Goal: Transaction & Acquisition: Purchase product/service

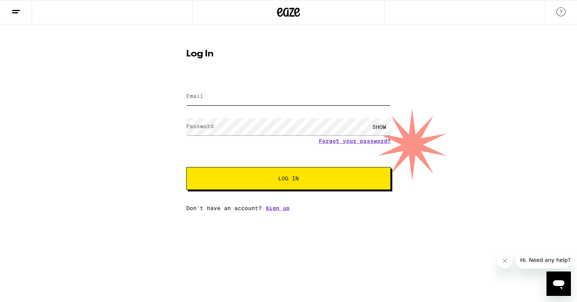
type input "[EMAIL_ADDRESS][DOMAIN_NAME]"
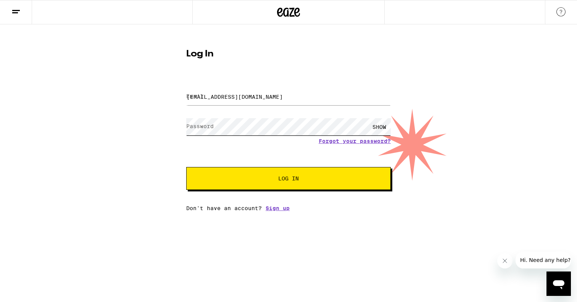
click at [289, 180] on button "Log In" at bounding box center [288, 178] width 205 height 23
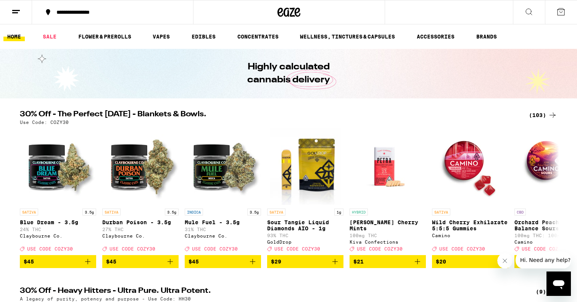
click at [178, 36] on li "VAPES" at bounding box center [165, 36] width 32 height 9
click at [162, 37] on link "VAPES" at bounding box center [161, 36] width 25 height 9
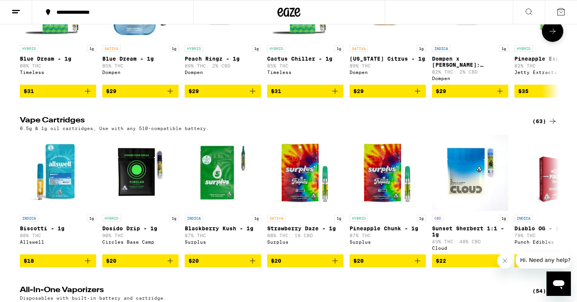
scroll to position [173, 0]
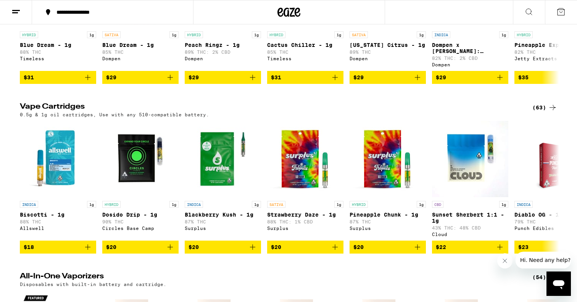
click at [542, 110] on div "(63)" at bounding box center [545, 107] width 25 height 9
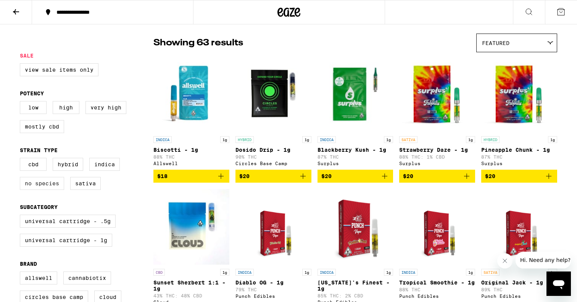
scroll to position [58, 0]
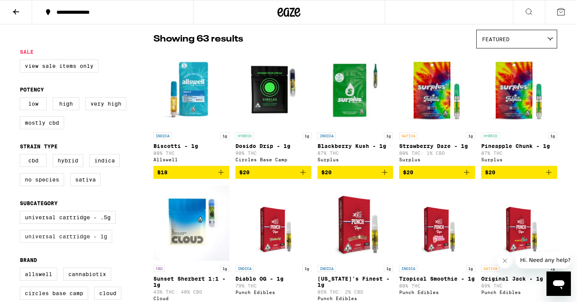
click at [65, 240] on label "Universal Cartridge - 1g" at bounding box center [66, 236] width 92 height 13
click at [22, 213] on input "Universal Cartridge - 1g" at bounding box center [21, 212] width 0 height 0
checkbox input "true"
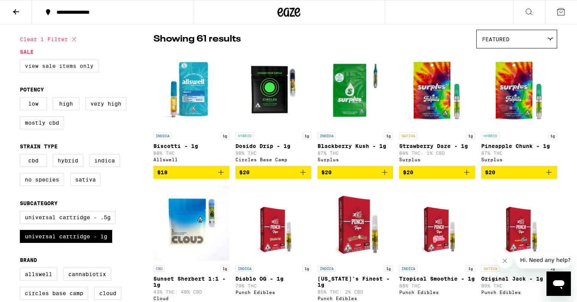
click at [73, 66] on label "View Sale Items Only" at bounding box center [59, 66] width 79 height 13
click at [22, 61] on input "View Sale Items Only" at bounding box center [21, 61] width 0 height 0
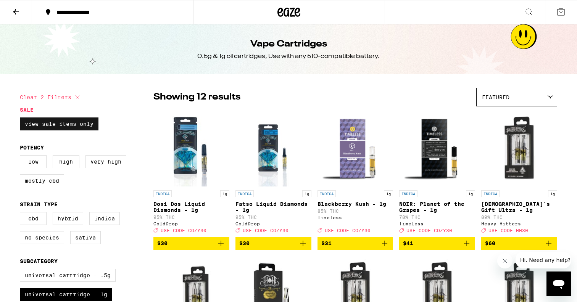
click at [75, 121] on label "View Sale Items Only" at bounding box center [59, 124] width 79 height 13
click at [22, 119] on input "View Sale Items Only" at bounding box center [21, 119] width 0 height 0
checkbox input "false"
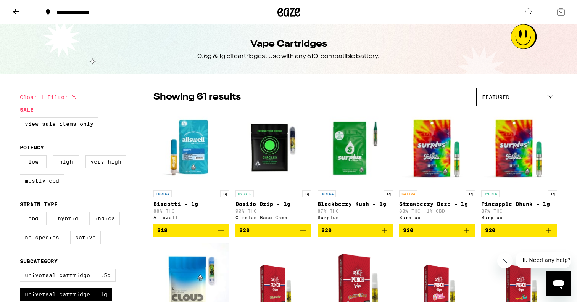
scroll to position [35, 0]
